Goal: Find specific fact: Find specific fact

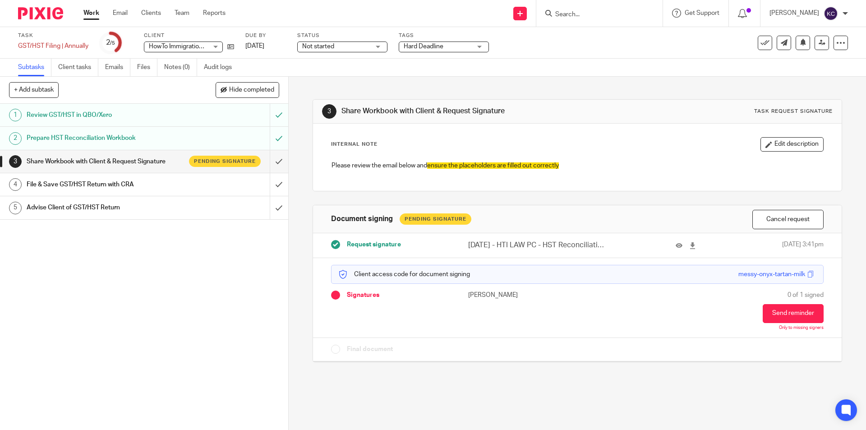
click at [598, 13] on input "Search" at bounding box center [594, 15] width 81 height 8
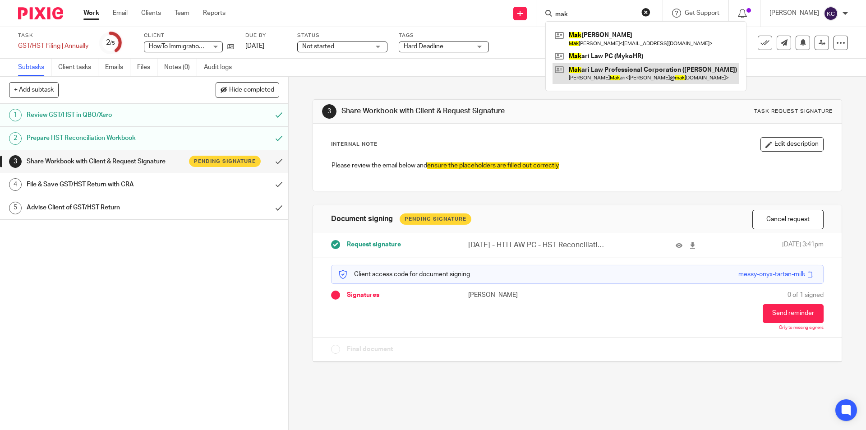
type input "mak"
click at [601, 71] on link at bounding box center [645, 73] width 187 height 21
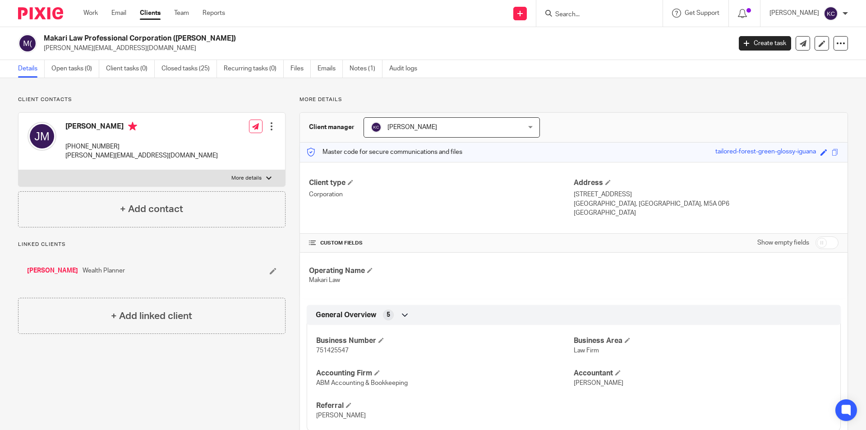
click at [321, 352] on span "751425547" at bounding box center [332, 350] width 32 height 6
copy span "751425547"
click at [569, 11] on input "Search" at bounding box center [594, 15] width 81 height 8
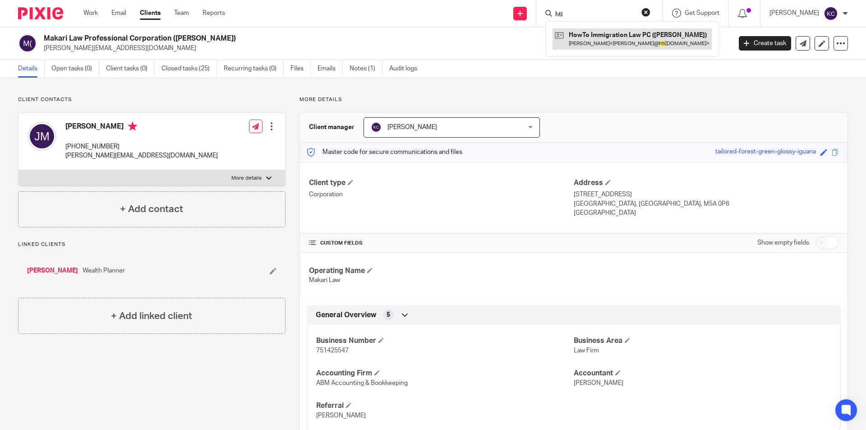
type input "hti"
click at [590, 41] on link at bounding box center [631, 38] width 159 height 21
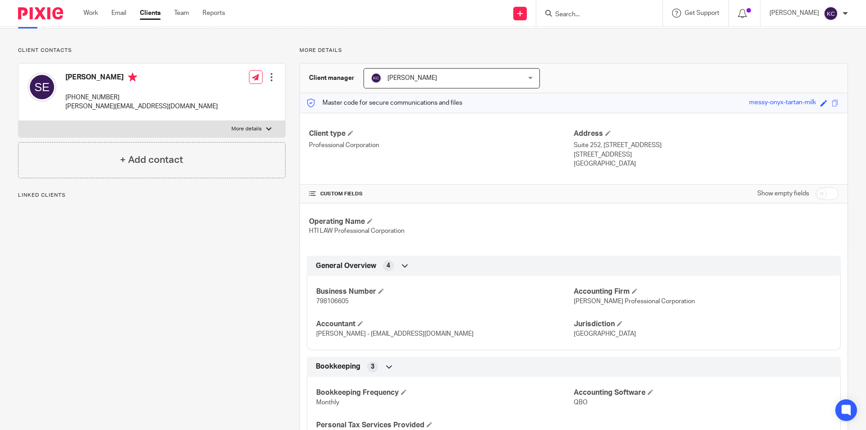
scroll to position [90, 0]
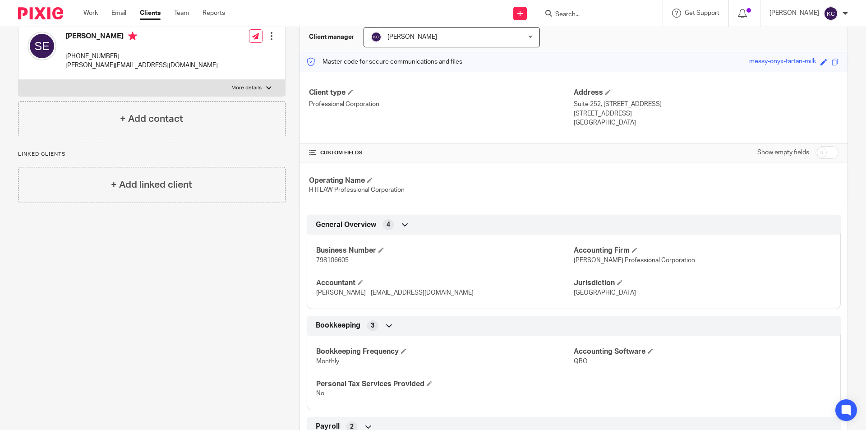
click at [337, 262] on span "798106605" at bounding box center [332, 260] width 32 height 6
copy span "798106605"
